Goal: Check status: Check status

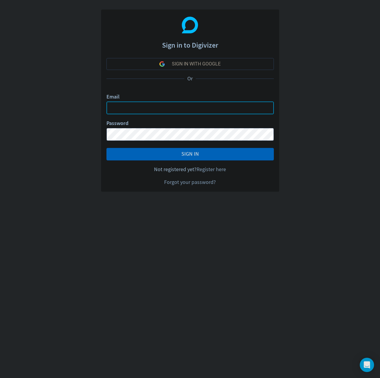
type input "[EMAIL_ADDRESS][DOMAIN_NAME]"
click at [187, 149] on button "SIGN IN" at bounding box center [189, 154] width 167 height 12
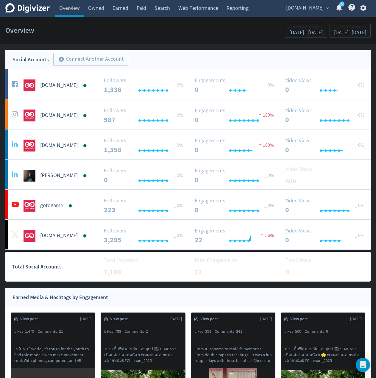
click at [177, 31] on div "Overview Previous 7 Days [DATE] - [DATE] Last 7 Days [DATE] - [DATE]" at bounding box center [187, 30] width 365 height 19
click at [361, 10] on icon "button" at bounding box center [363, 8] width 8 height 8
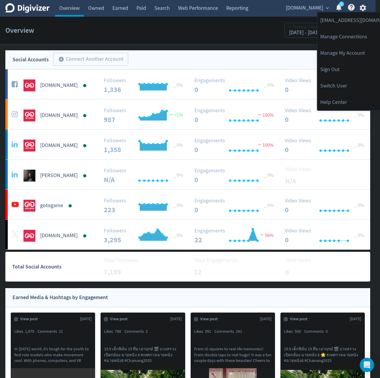
click at [197, 46] on div at bounding box center [190, 189] width 380 height 378
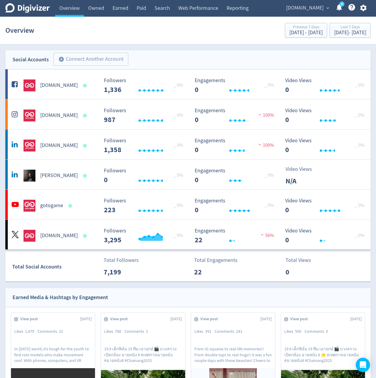
click at [163, 43] on section "Overview Previous 7 Days [DATE] - [DATE] Last 7 Days [DATE] - [DATE]" at bounding box center [188, 31] width 376 height 28
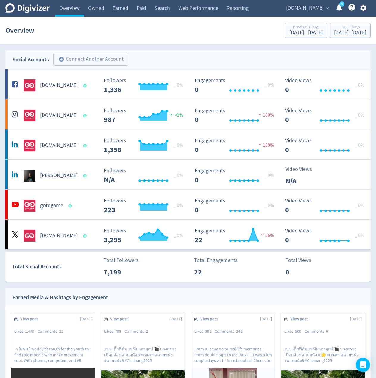
click at [307, 7] on span "[DOMAIN_NAME]" at bounding box center [304, 8] width 37 height 10
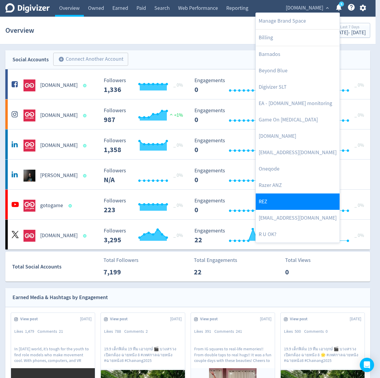
click at [267, 198] on link "REZ" at bounding box center [298, 201] width 84 height 16
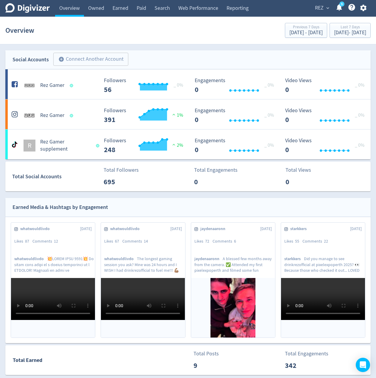
click at [339, 7] on link "5" at bounding box center [341, 3] width 5 height 5
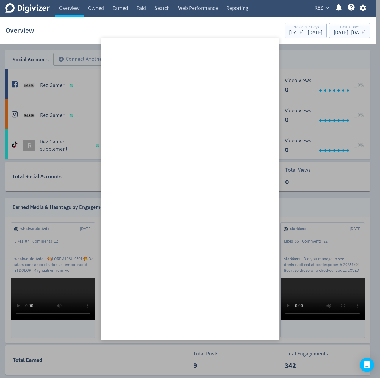
click at [339, 5] on icon at bounding box center [338, 7] width 5 height 7
